Goal: Check status: Check status

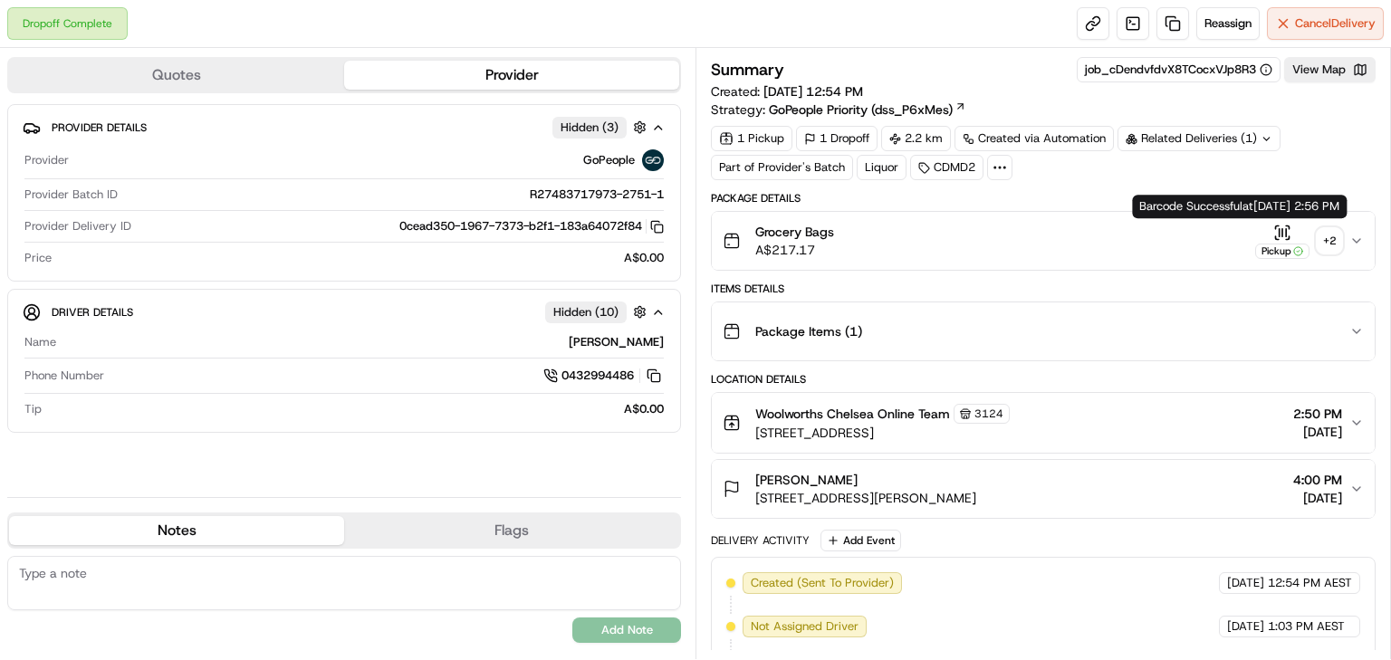
click at [1326, 236] on div "+ 2" at bounding box center [1329, 240] width 25 height 25
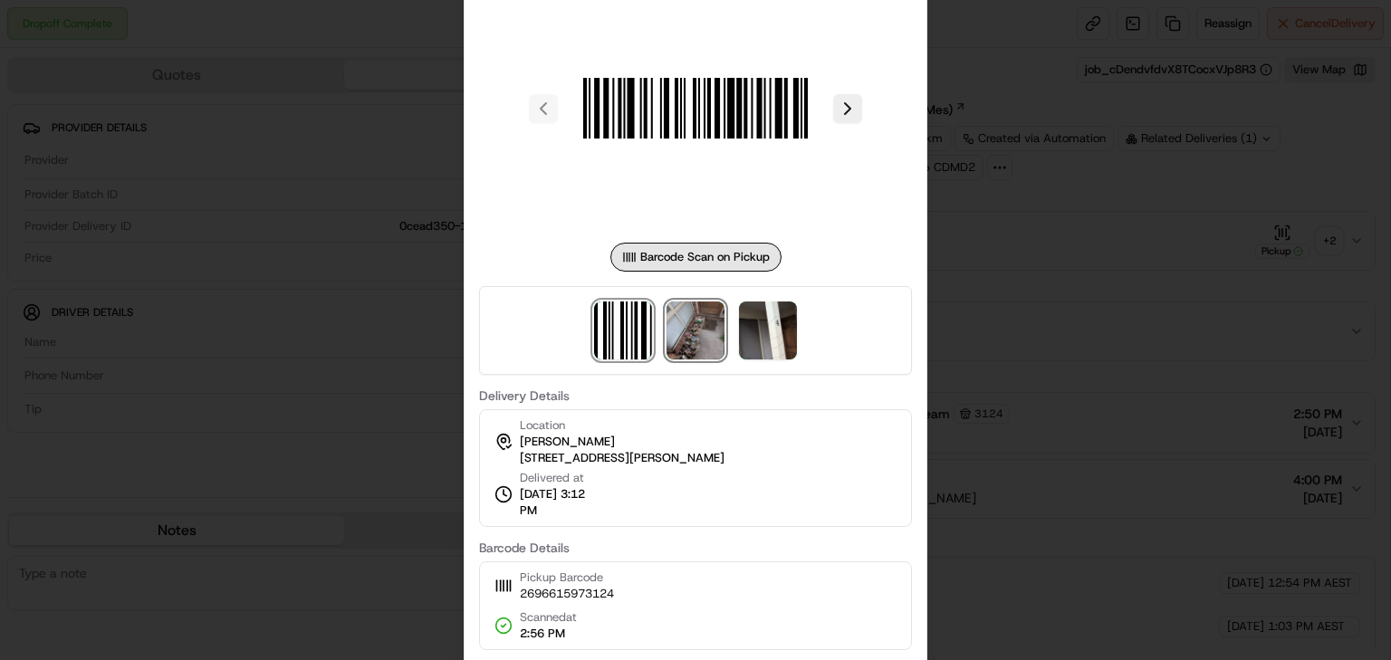
click at [710, 321] on img at bounding box center [695, 331] width 58 height 58
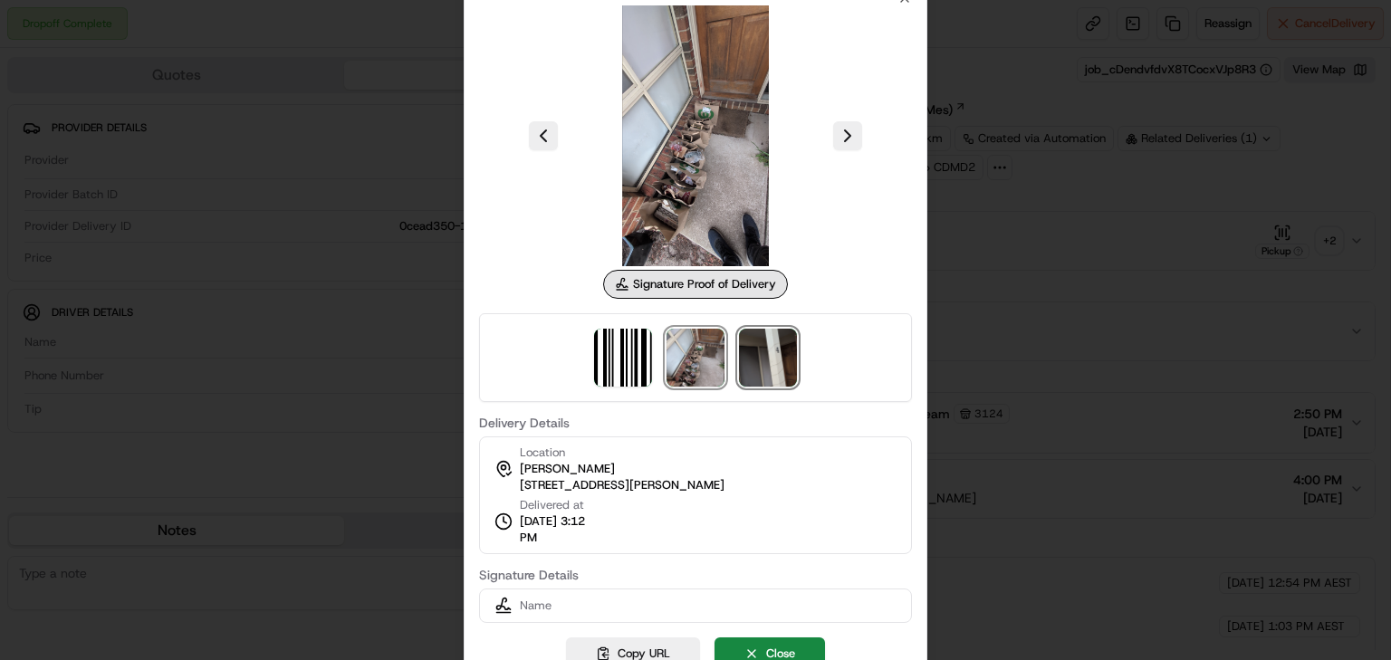
click at [750, 344] on img at bounding box center [768, 358] width 58 height 58
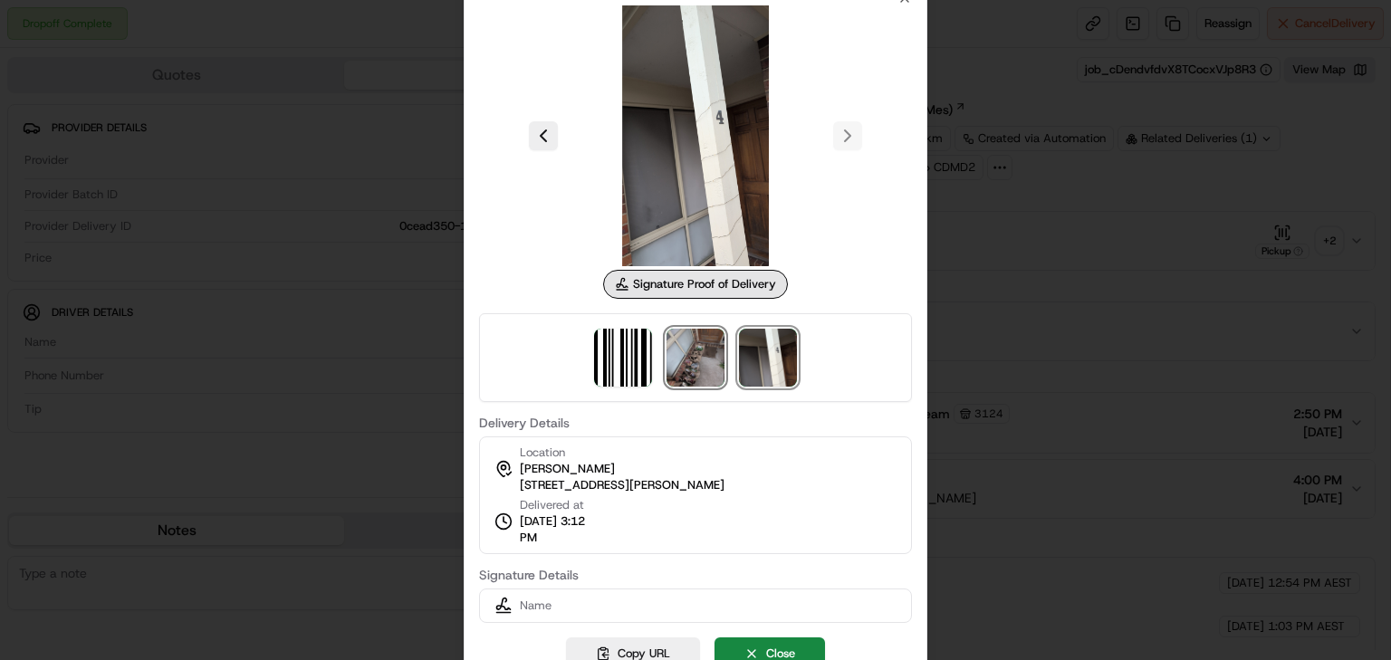
click at [705, 350] on img at bounding box center [695, 358] width 58 height 58
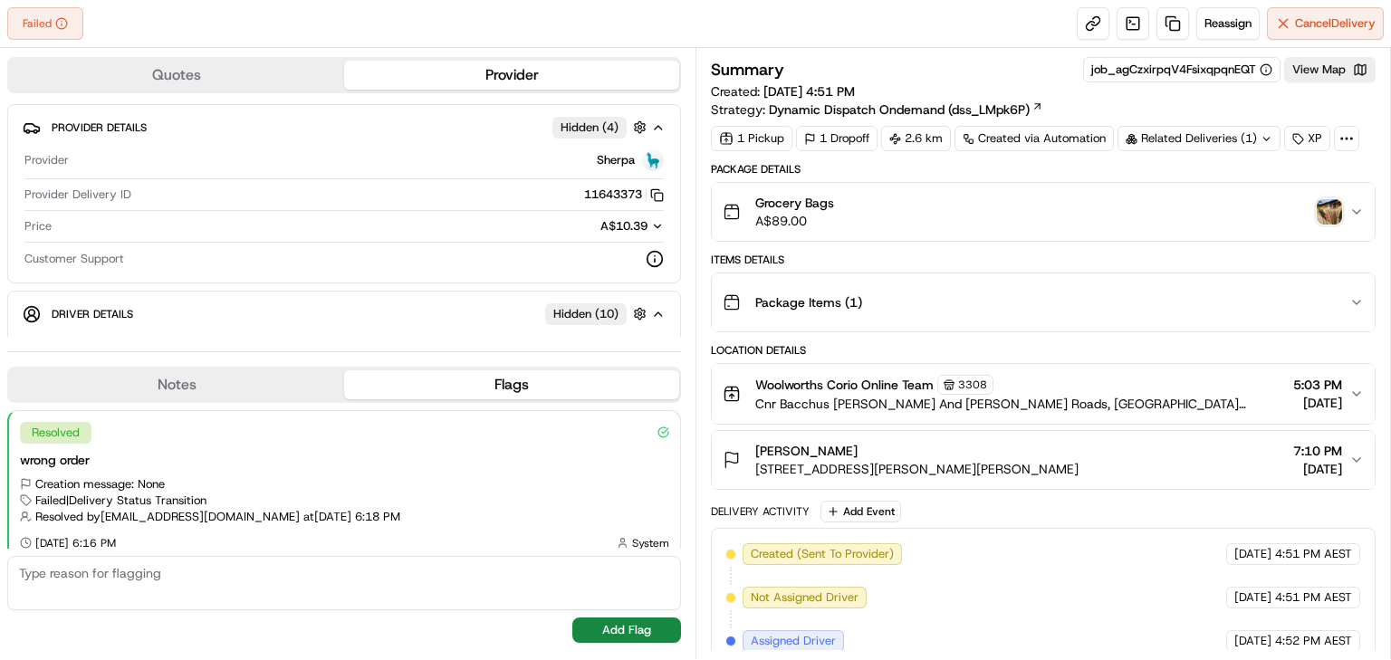
scroll to position [12, 0]
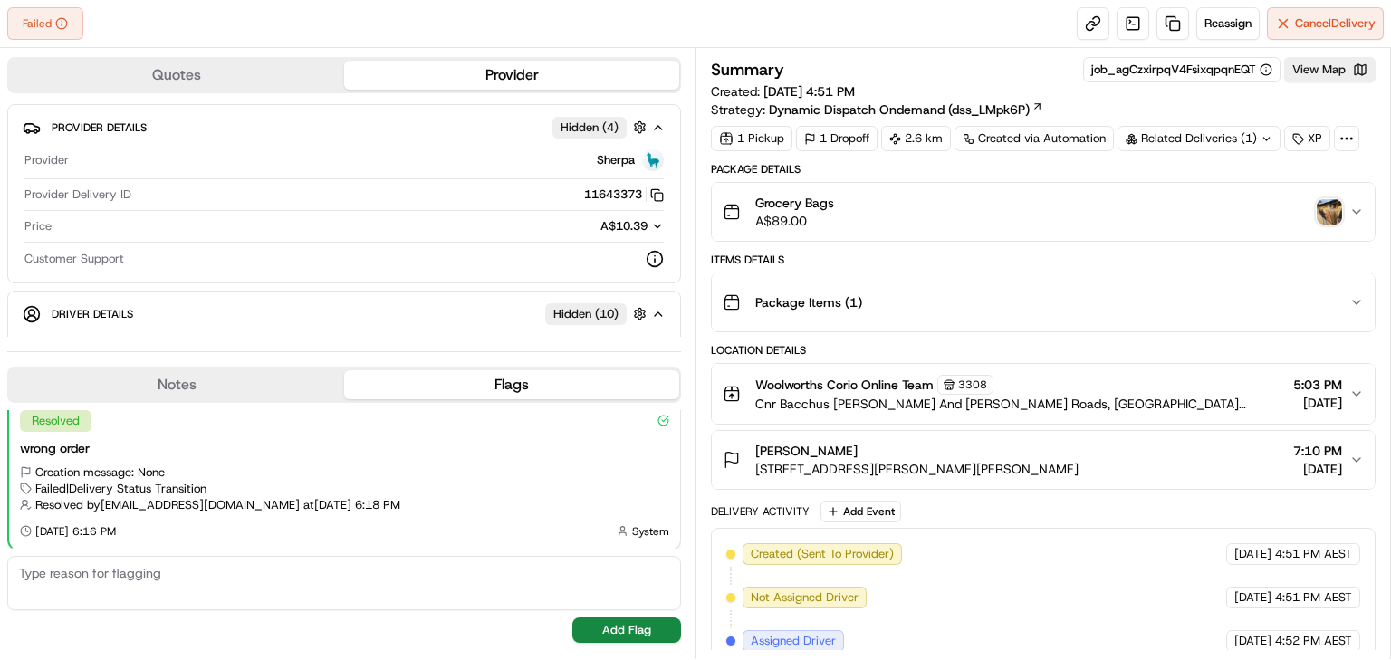
click at [1328, 209] on img "button" at bounding box center [1329, 211] width 25 height 25
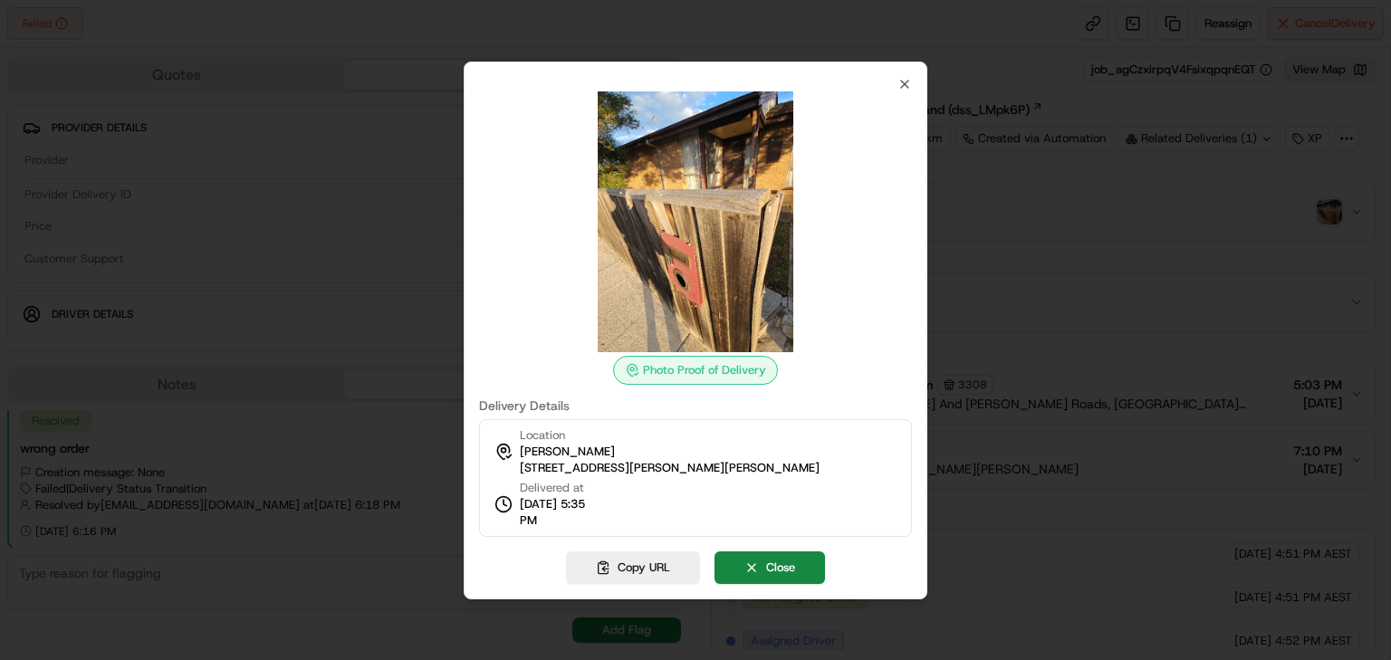
click at [1076, 254] on div at bounding box center [695, 330] width 1391 height 660
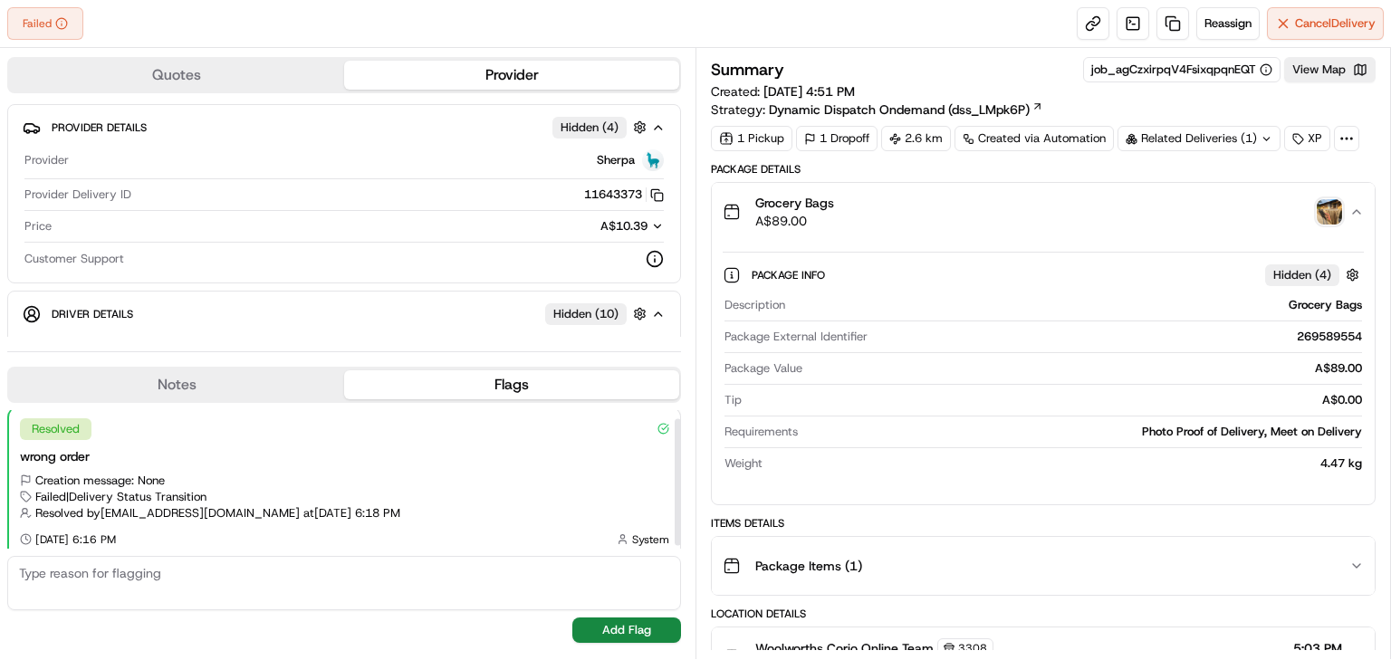
scroll to position [0, 0]
click at [1190, 141] on div "Related Deliveries (1)" at bounding box center [1198, 138] width 163 height 25
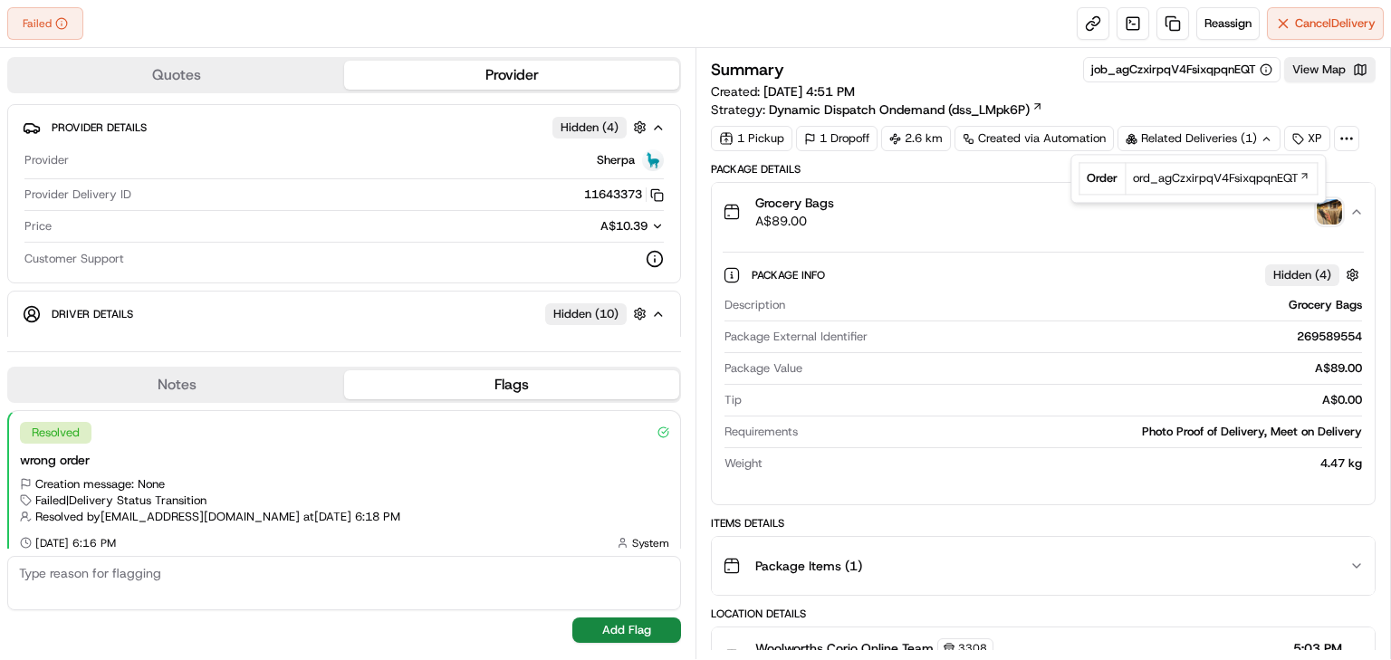
click at [1014, 202] on div "Grocery Bags A$89.00" at bounding box center [1036, 212] width 627 height 36
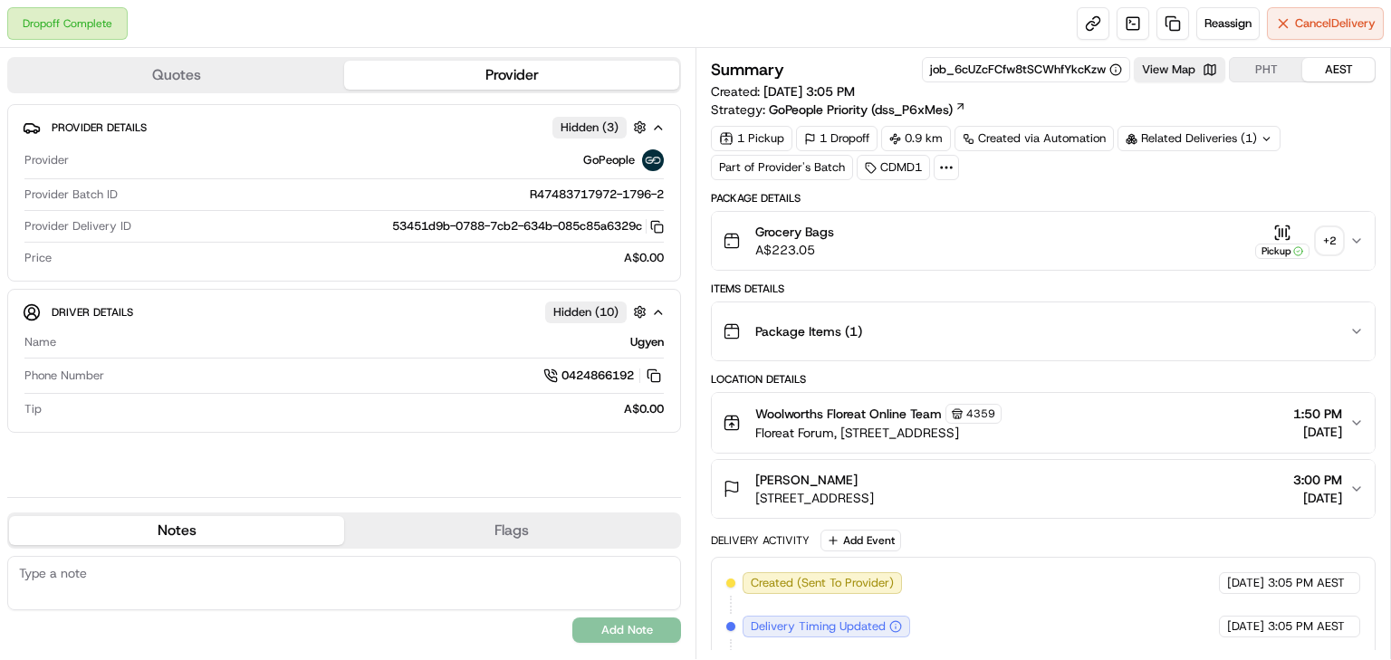
click at [1335, 236] on div "+ 2" at bounding box center [1329, 240] width 25 height 25
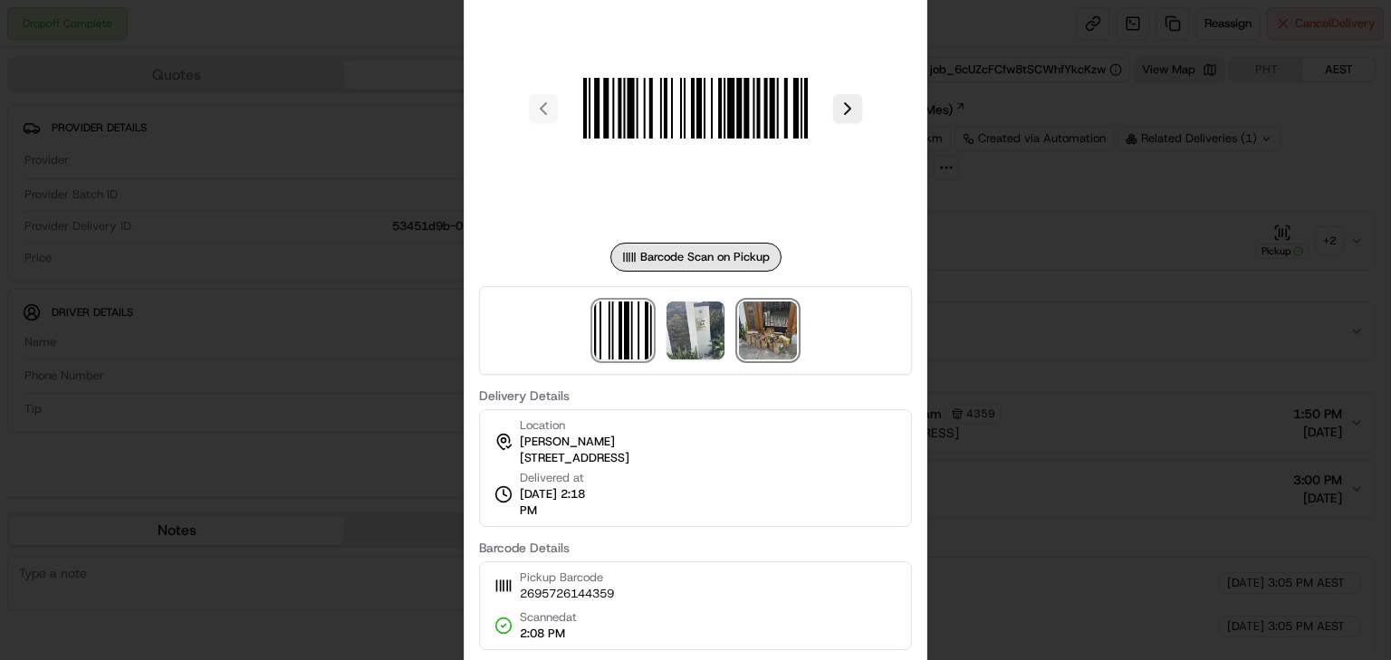
click at [779, 339] on img at bounding box center [768, 331] width 58 height 58
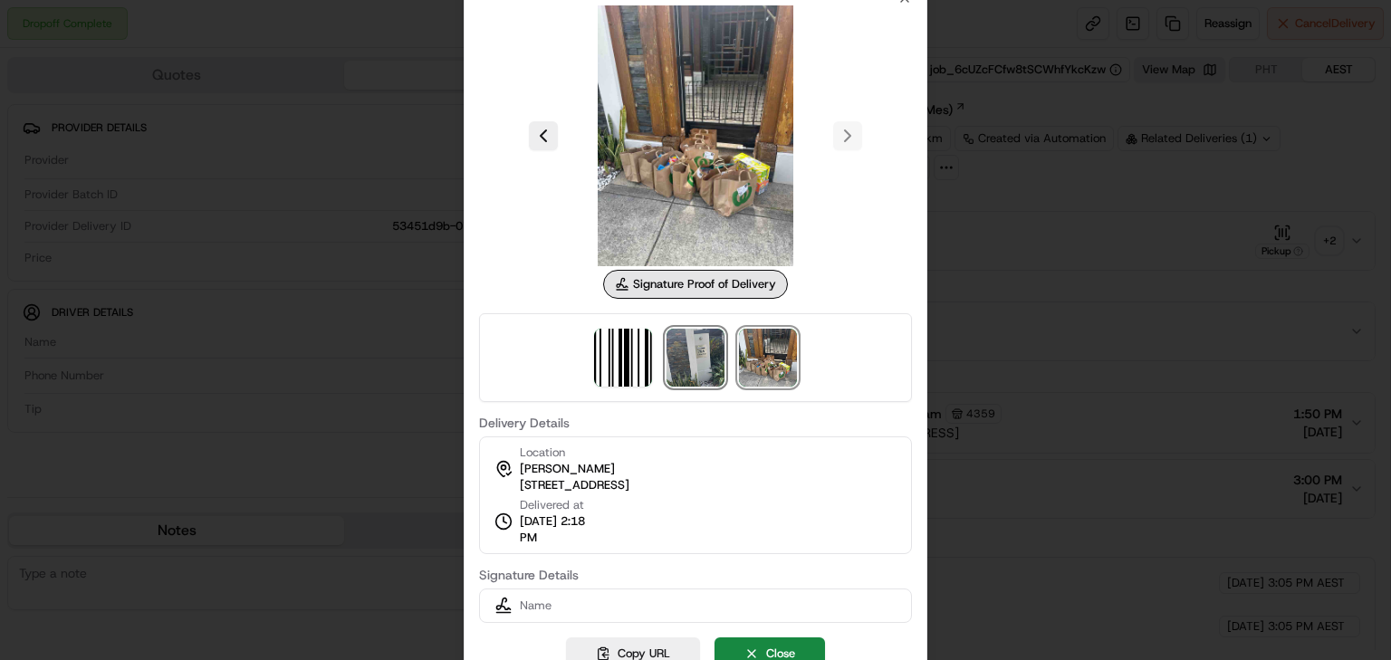
click at [699, 340] on img at bounding box center [695, 358] width 58 height 58
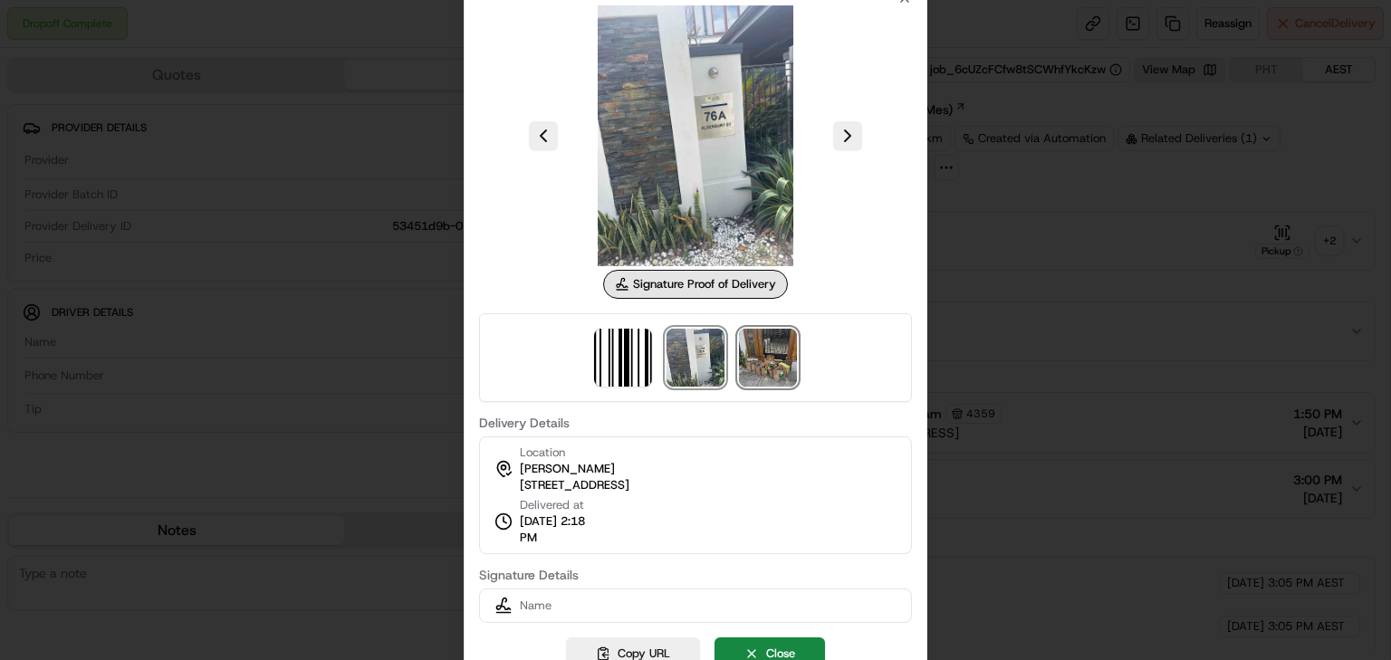
click at [769, 358] on img at bounding box center [768, 358] width 58 height 58
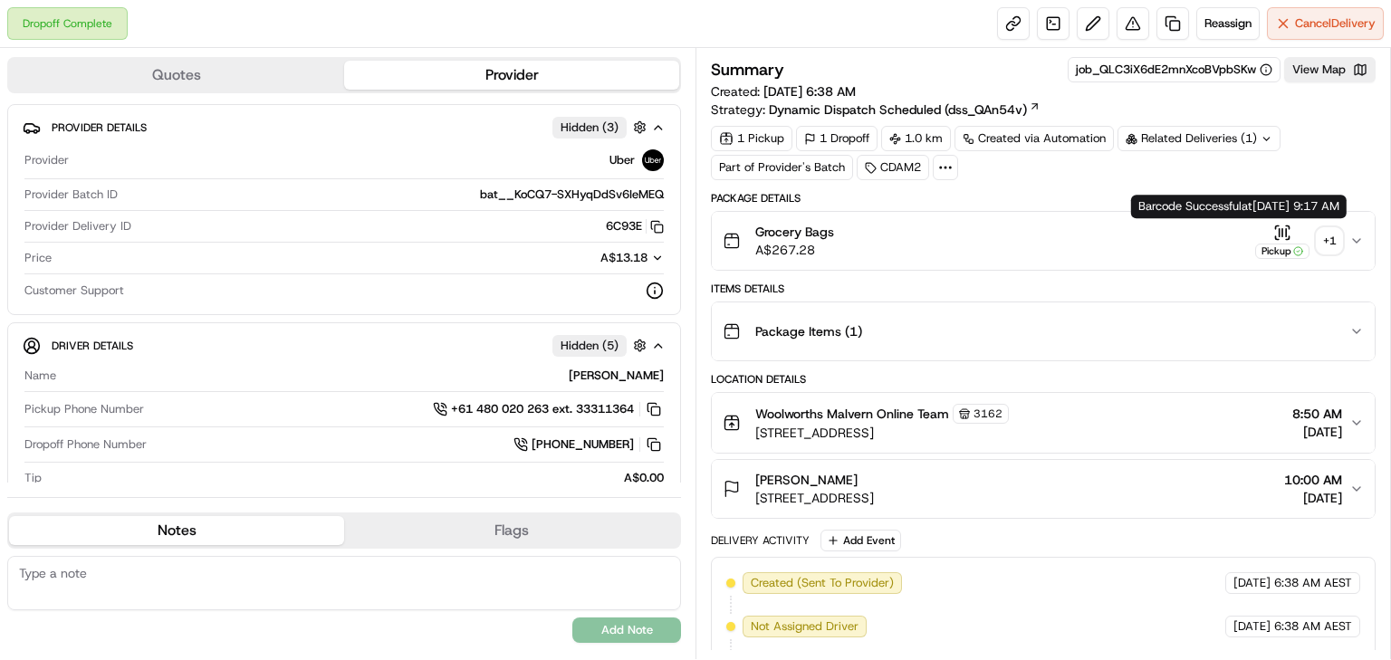
click at [1329, 241] on div "+ 1" at bounding box center [1329, 240] width 25 height 25
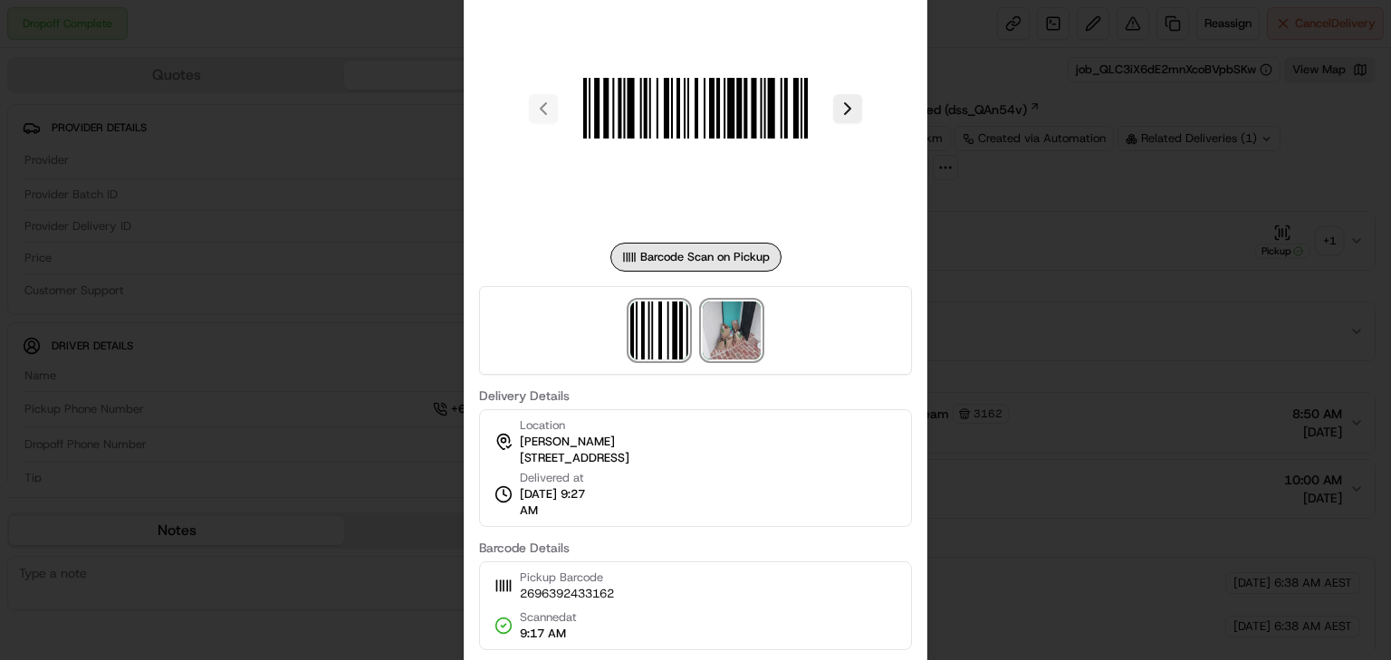
click at [739, 318] on img at bounding box center [732, 331] width 58 height 58
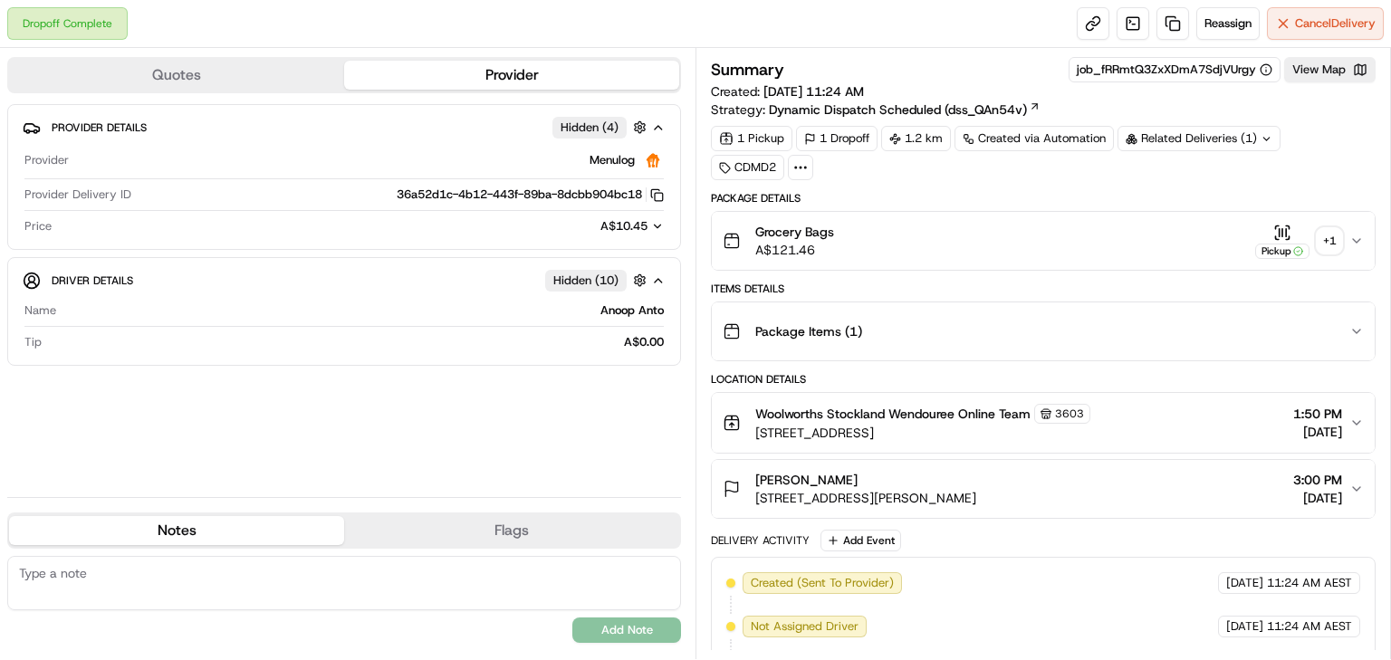
click at [1328, 237] on div "+ 1" at bounding box center [1329, 240] width 25 height 25
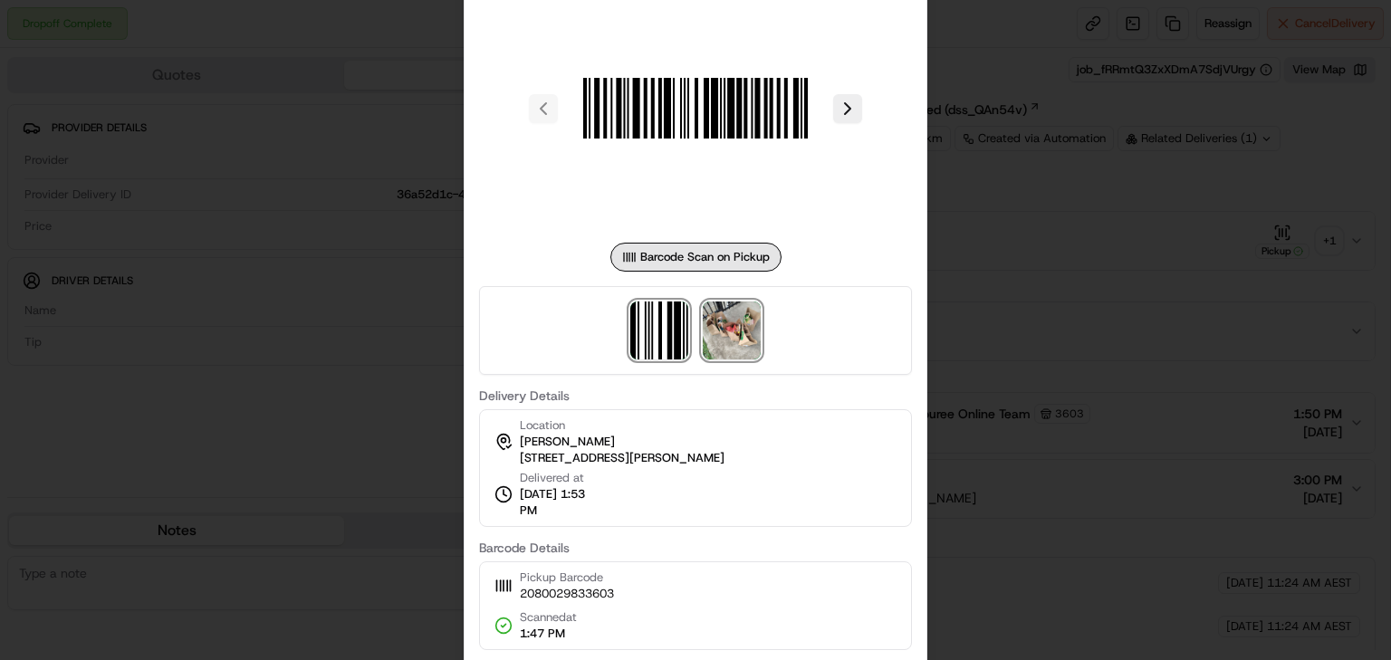
click at [724, 325] on img at bounding box center [732, 331] width 58 height 58
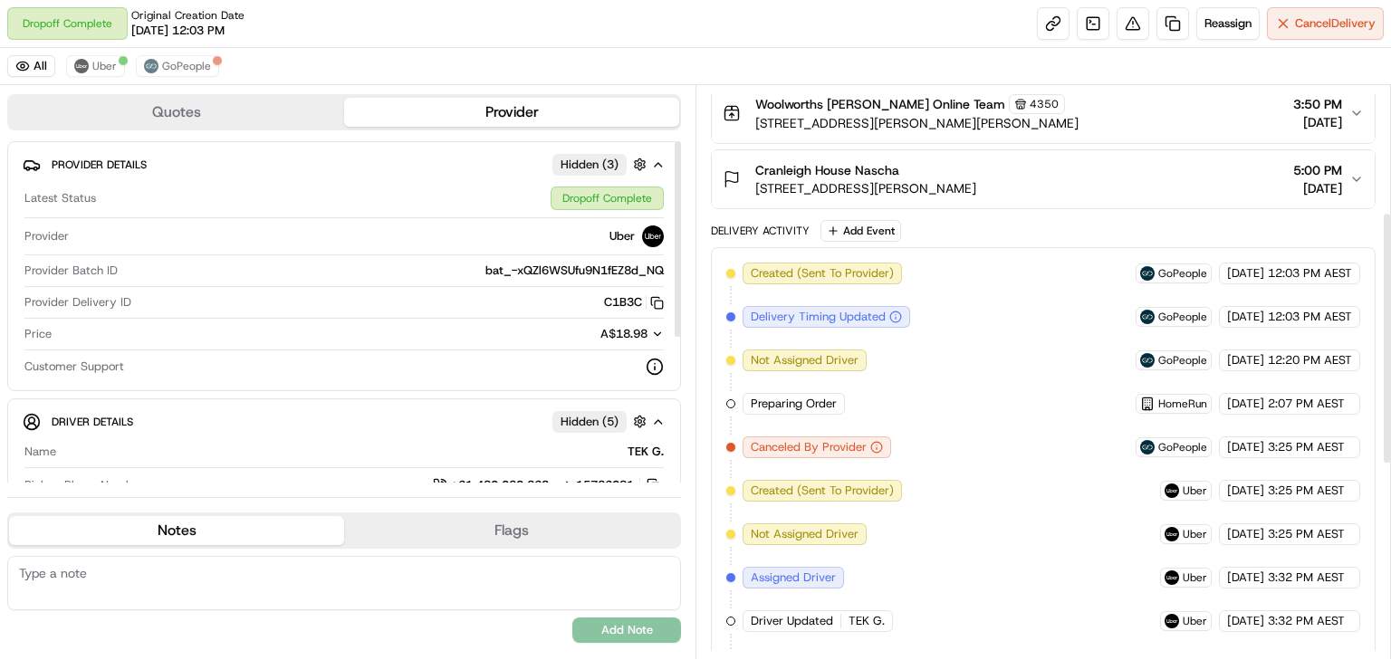
scroll to position [435, 0]
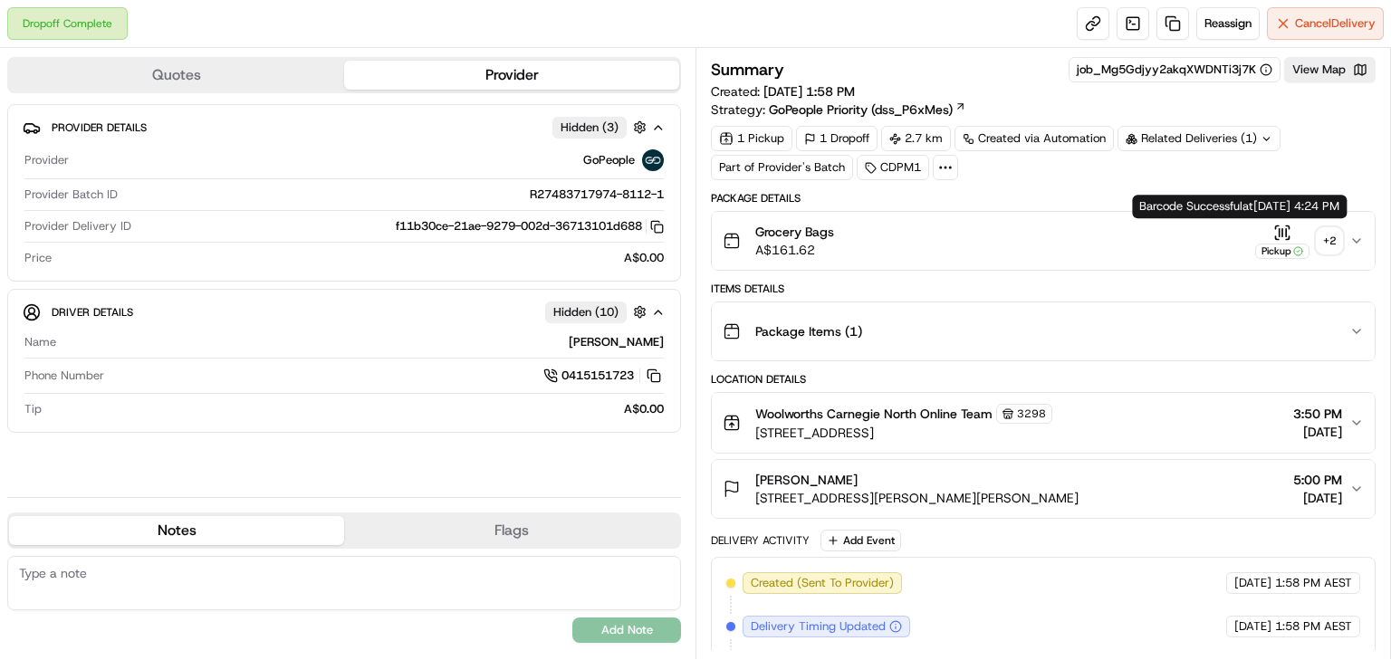
click at [1320, 234] on div "+ 2" at bounding box center [1329, 240] width 25 height 25
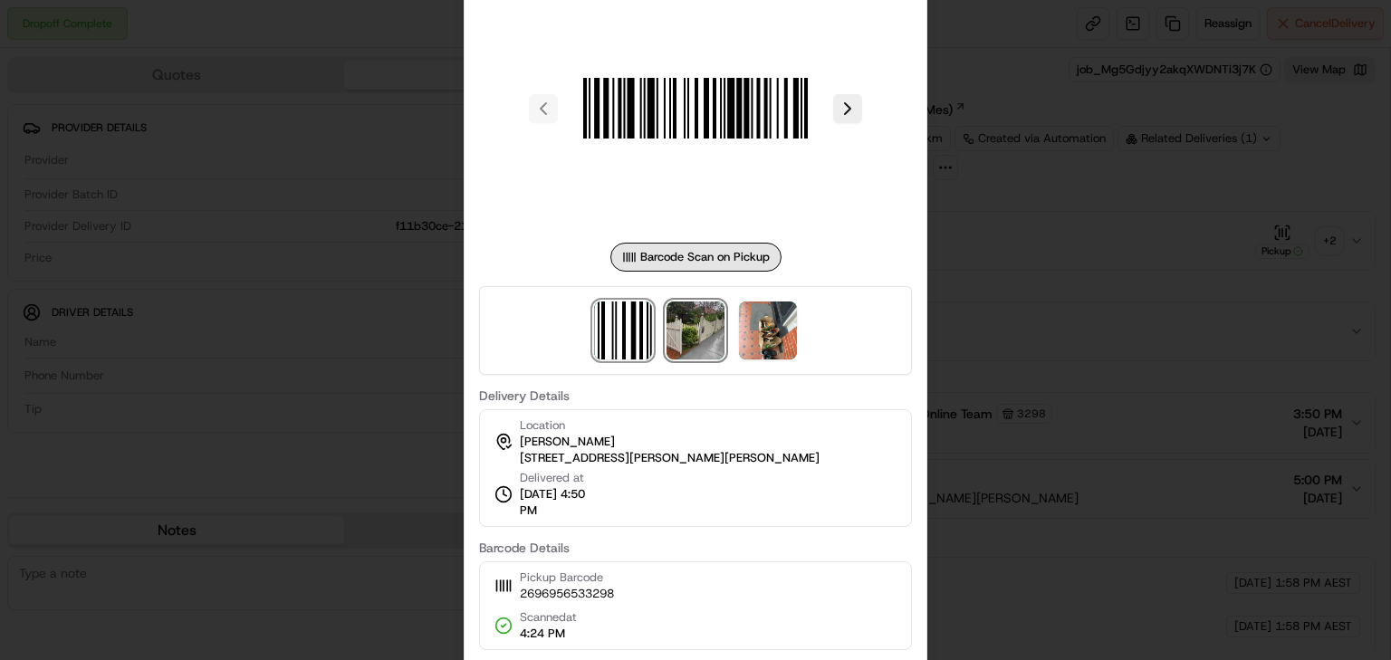
click at [703, 330] on img at bounding box center [695, 331] width 58 height 58
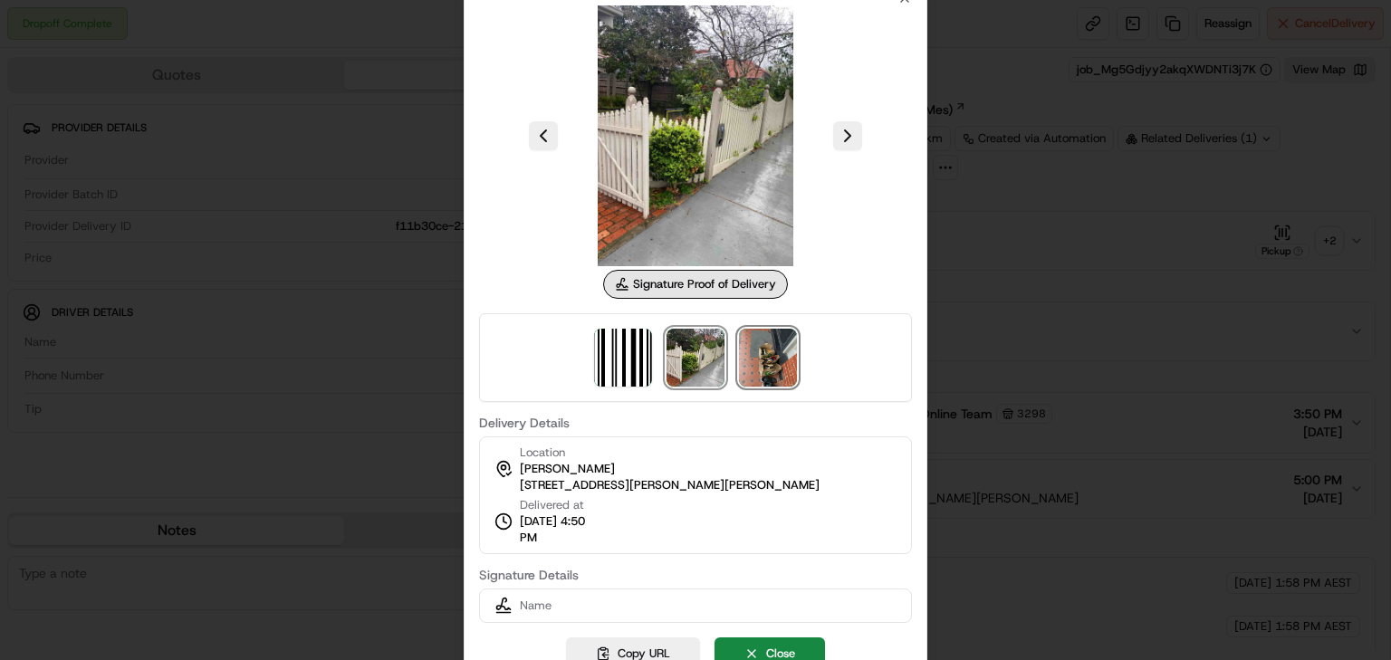
click at [768, 344] on img at bounding box center [768, 358] width 58 height 58
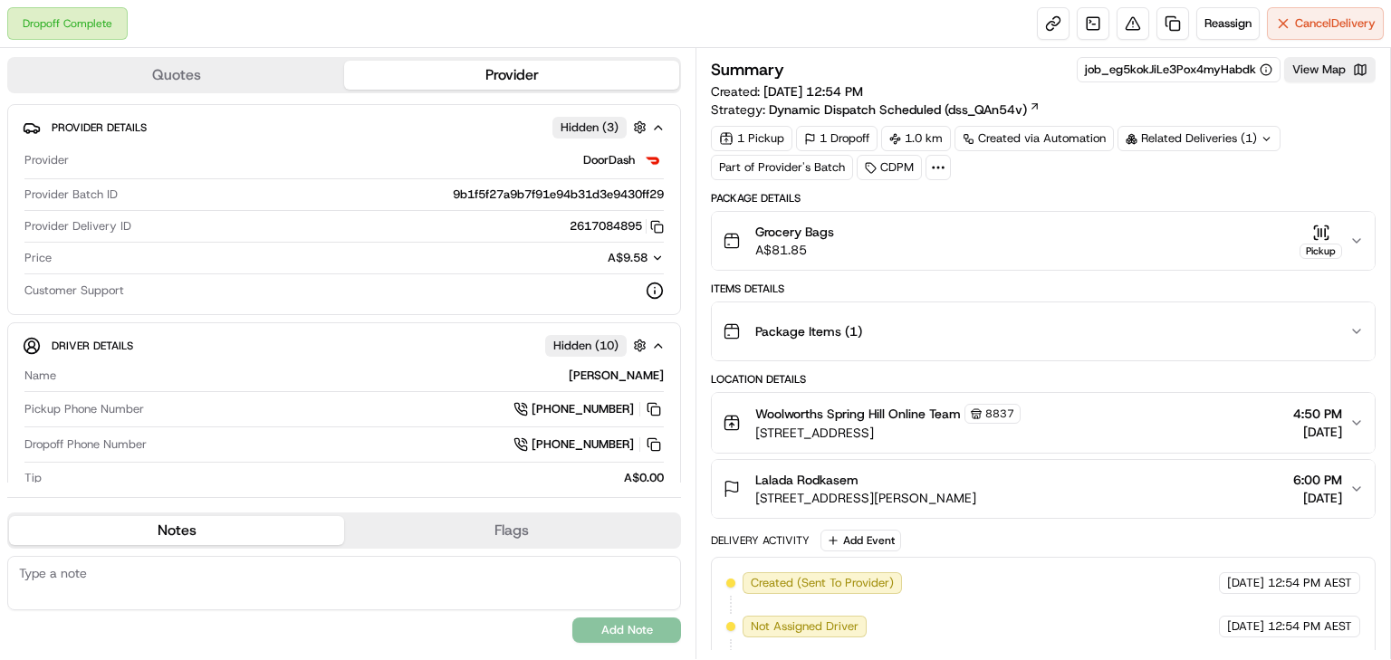
click at [1151, 140] on div "Related Deliveries (1)" at bounding box center [1198, 138] width 163 height 25
click at [1006, 178] on div "1 Pickup 1 Dropoff 1.0 km Created via Automation Related Deliveries (1) Part of…" at bounding box center [1043, 153] width 665 height 54
click at [1311, 68] on button "View Map" at bounding box center [1329, 69] width 91 height 25
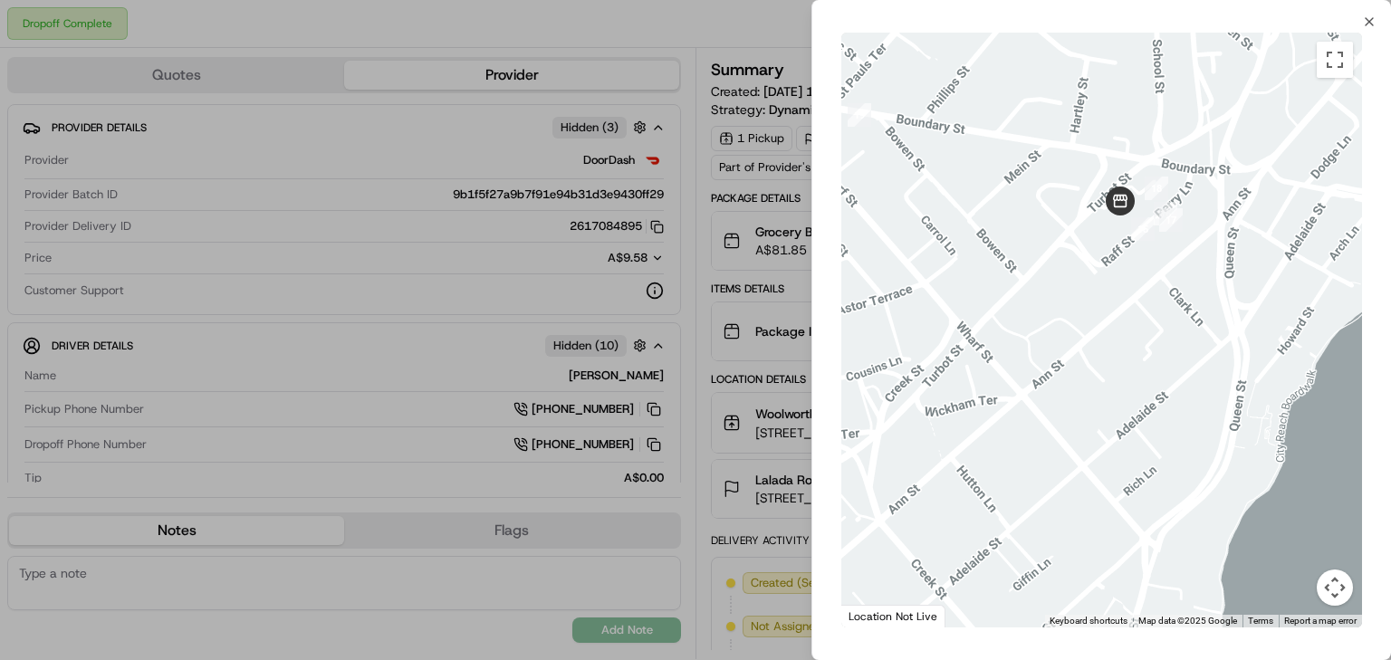
drag, startPoint x: 992, startPoint y: 281, endPoint x: 1249, endPoint y: 277, distance: 256.3
click at [1249, 277] on div at bounding box center [1101, 330] width 521 height 595
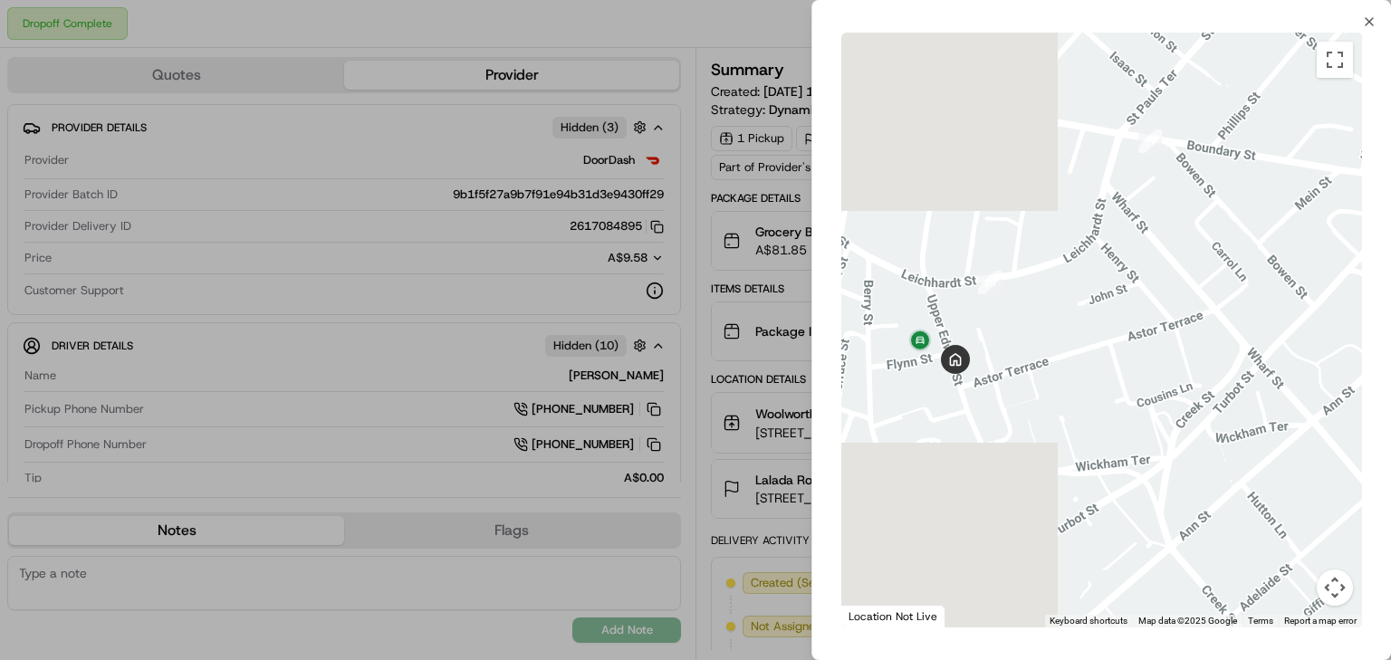
drag, startPoint x: 1061, startPoint y: 279, endPoint x: 1356, endPoint y: 305, distance: 295.5
click at [1356, 305] on div at bounding box center [1101, 330] width 521 height 595
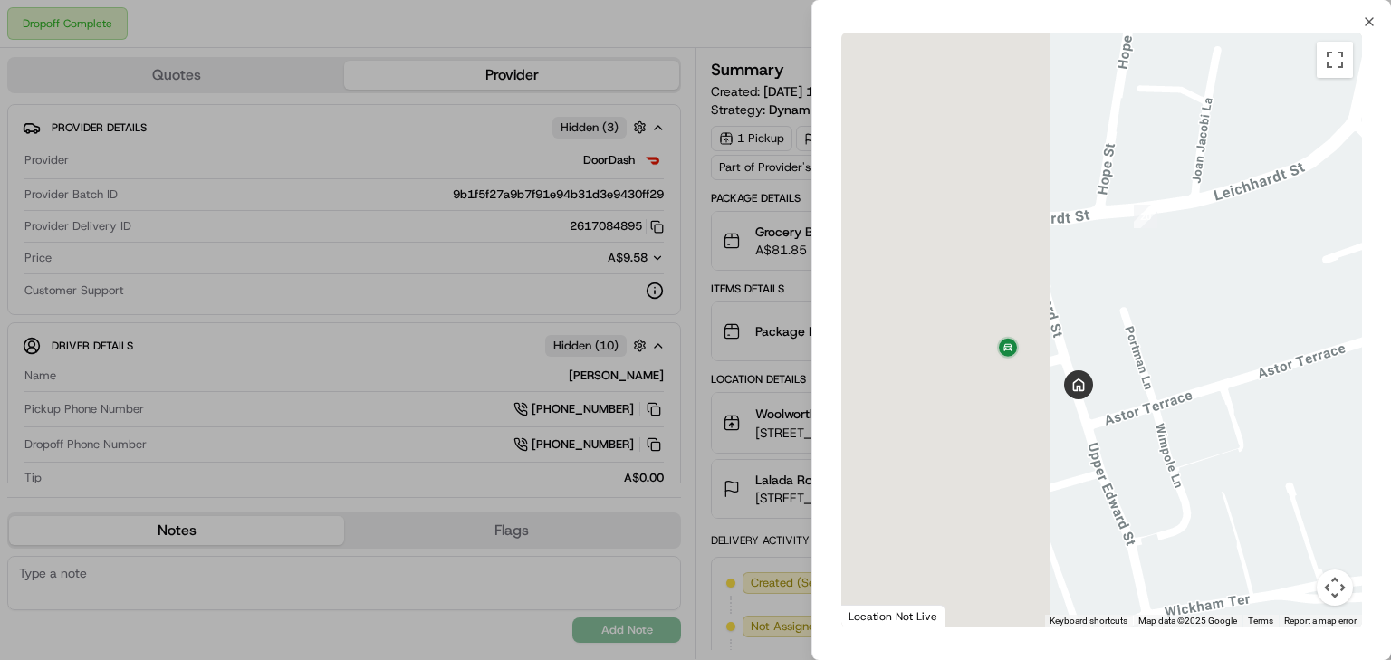
drag, startPoint x: 952, startPoint y: 356, endPoint x: 1227, endPoint y: 331, distance: 276.4
click at [1227, 331] on div at bounding box center [1101, 330] width 521 height 595
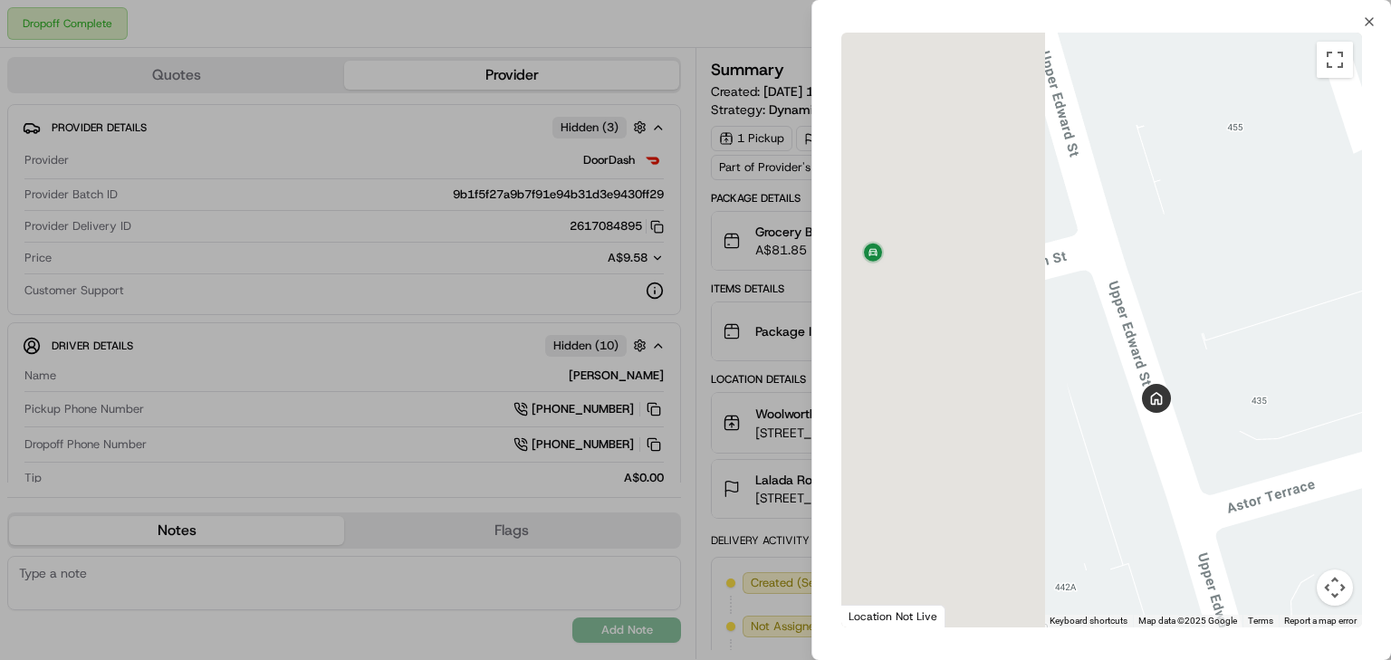
drag, startPoint x: 1065, startPoint y: 340, endPoint x: 1314, endPoint y: 211, distance: 280.7
click at [1314, 211] on div at bounding box center [1101, 330] width 521 height 595
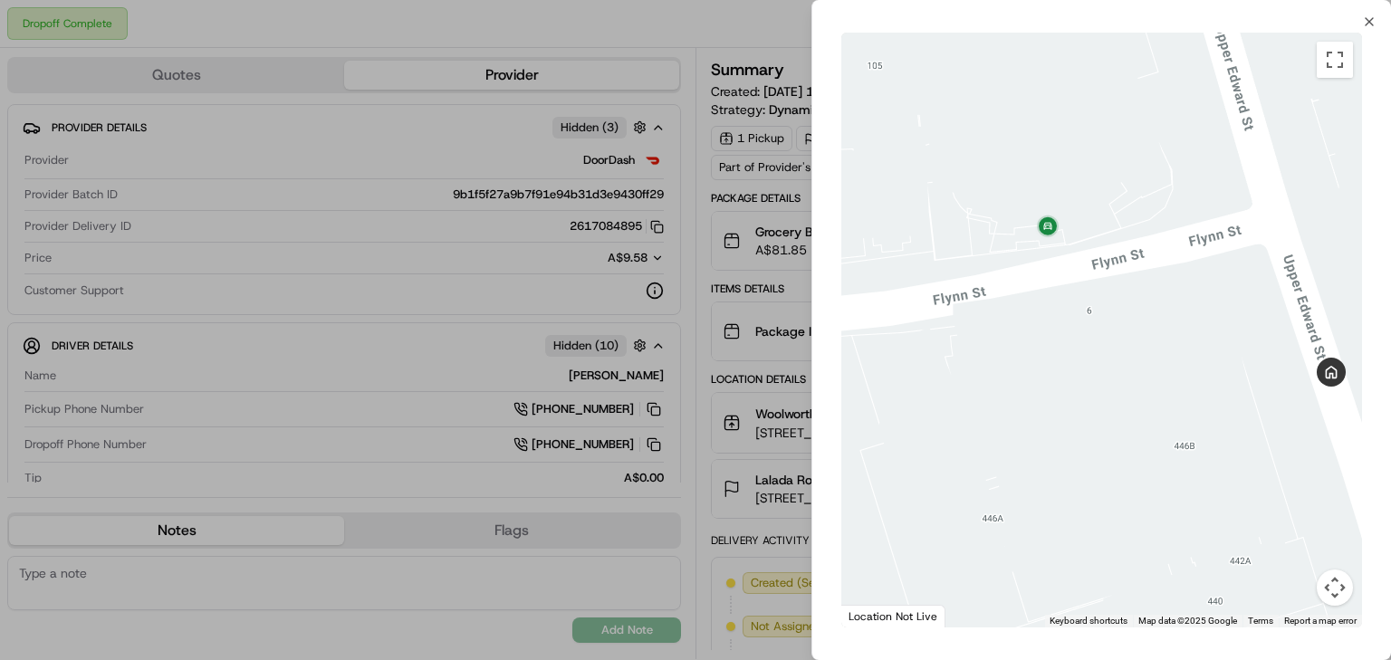
drag, startPoint x: 1221, startPoint y: 250, endPoint x: 1350, endPoint y: 228, distance: 131.3
click at [1350, 228] on div at bounding box center [1101, 330] width 521 height 595
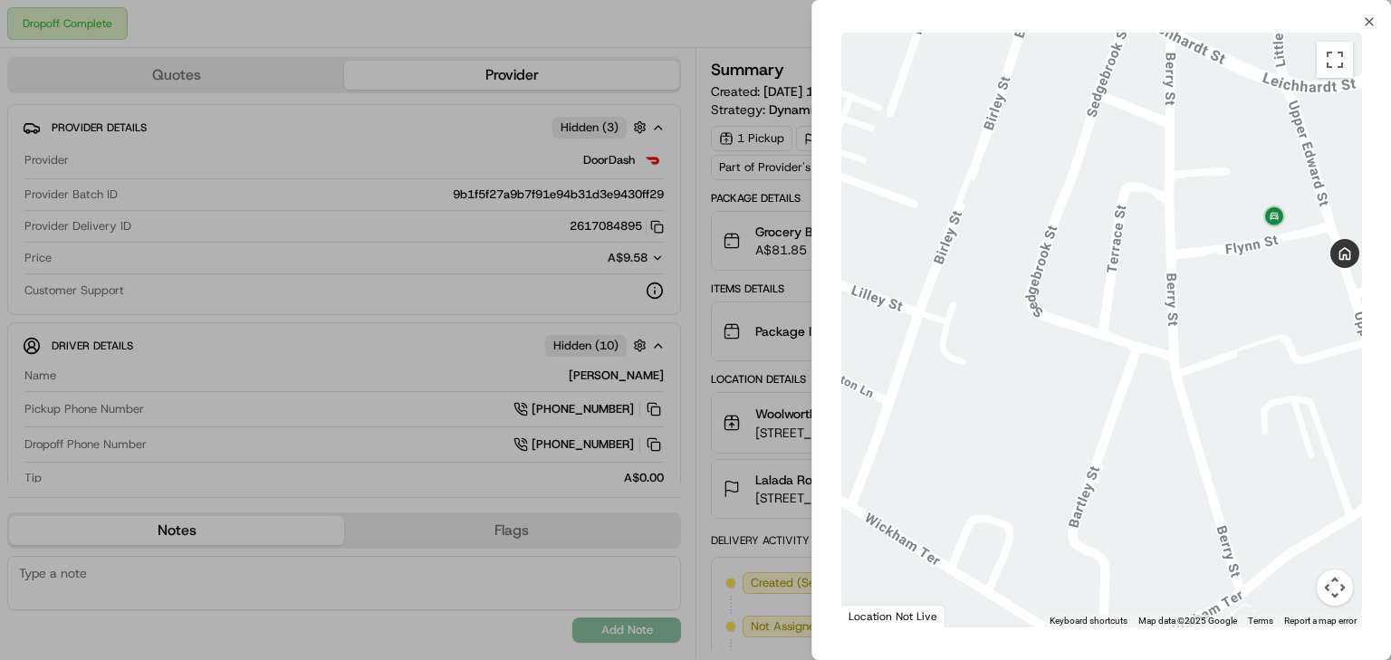
click at [355, 103] on div at bounding box center [695, 330] width 1391 height 660
